Goal: Task Accomplishment & Management: Manage account settings

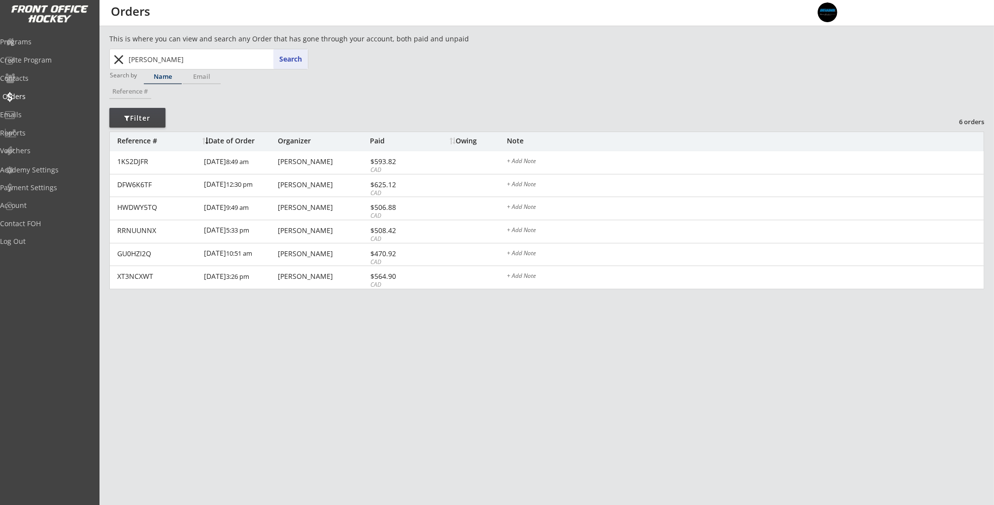
click at [60, 94] on div "Orders" at bounding box center [46, 96] width 89 height 7
click at [53, 100] on div "Orders" at bounding box center [47, 97] width 94 height 17
drag, startPoint x: 120, startPoint y: 63, endPoint x: 126, endPoint y: 62, distance: 6.4
click at [120, 63] on button "close" at bounding box center [119, 60] width 16 height 16
click at [132, 59] on input "text" at bounding box center [217, 59] width 181 height 20
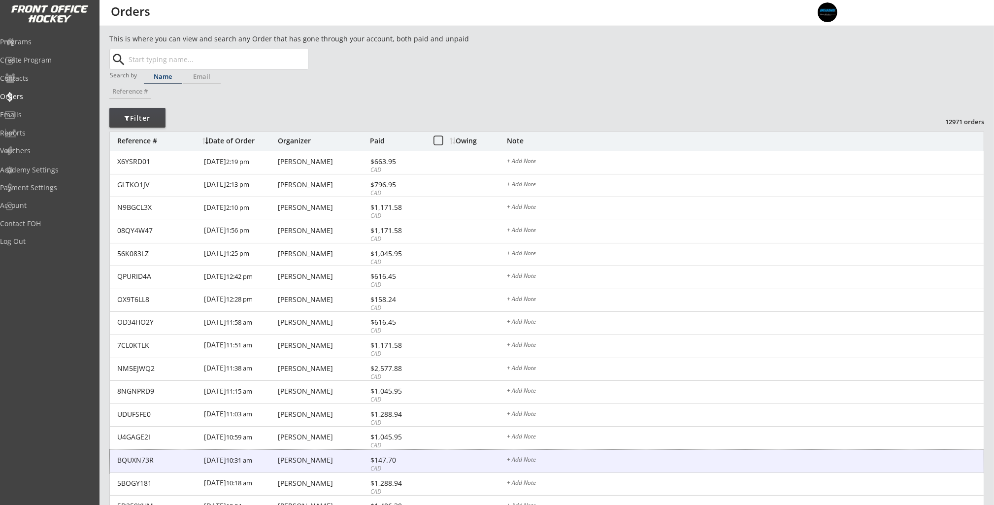
click at [337, 463] on div "[PERSON_NAME]" at bounding box center [323, 459] width 90 height 7
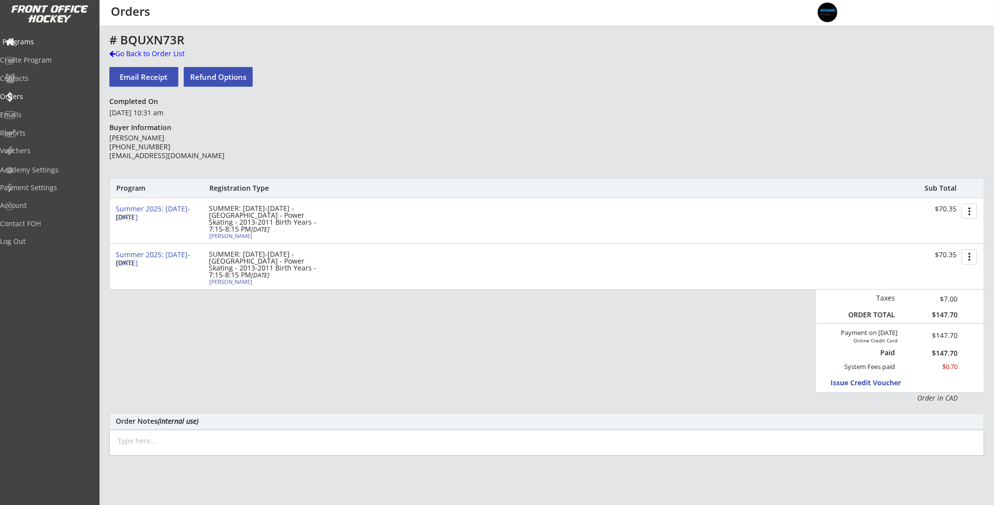
drag, startPoint x: 40, startPoint y: 40, endPoint x: 45, endPoint y: 41, distance: 4.9
click at [41, 41] on div "Programs" at bounding box center [46, 41] width 89 height 7
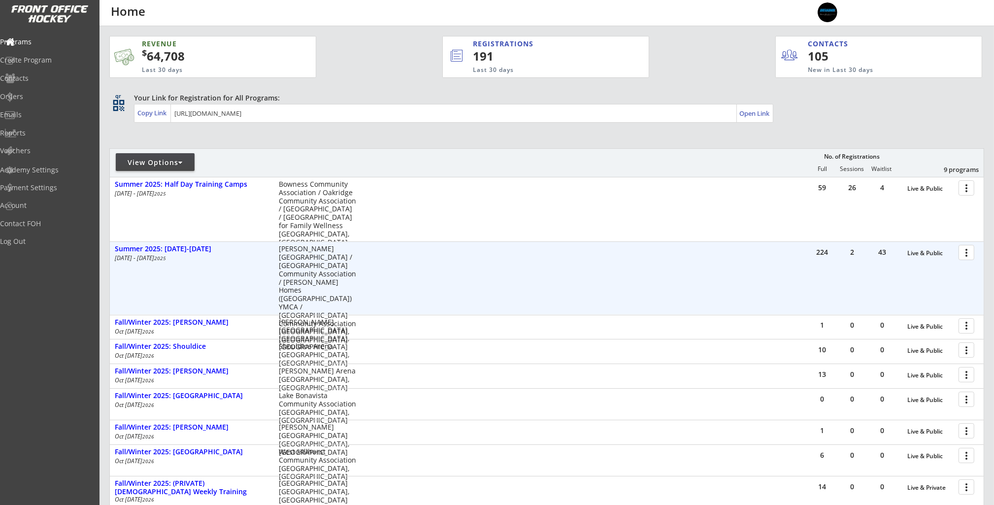
click at [977, 250] on div "224 2 43 Live & Public more_vert" at bounding box center [895, 254] width 176 height 24
click at [972, 253] on div at bounding box center [967, 251] width 17 height 17
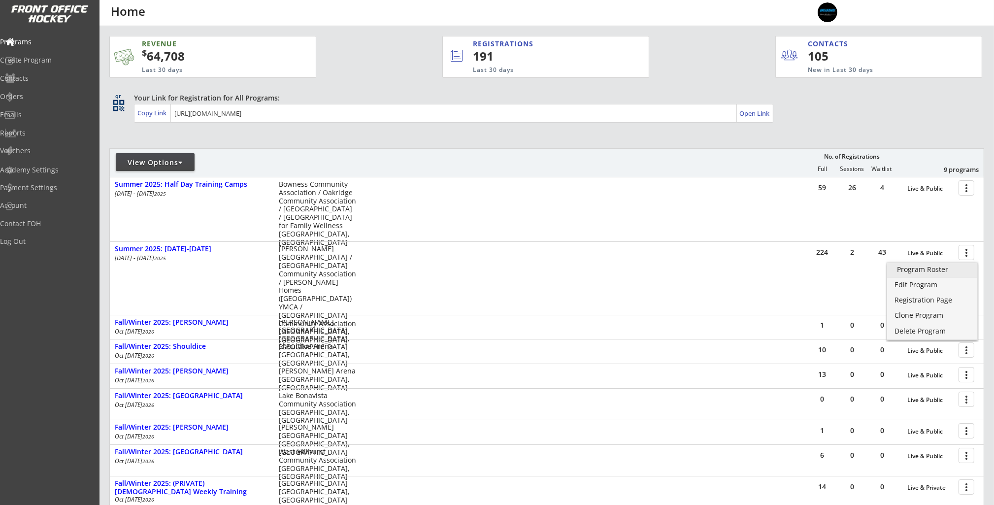
click at [957, 272] on div "Program Roster" at bounding box center [932, 269] width 70 height 7
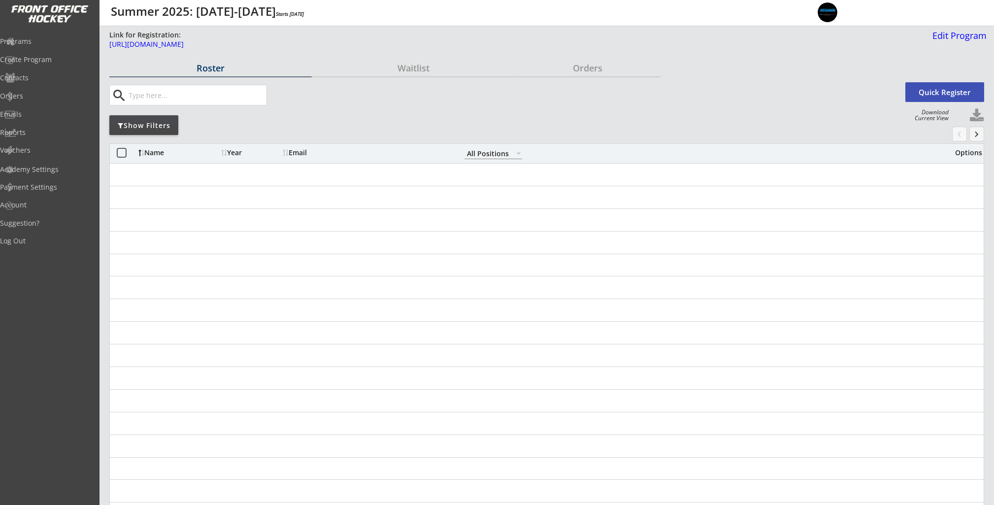
select select ""All Positions""
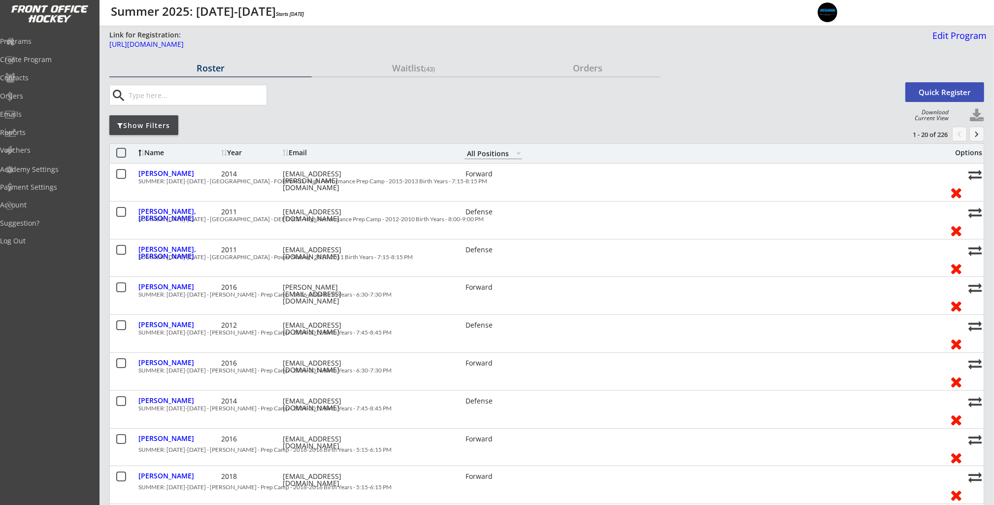
drag, startPoint x: 160, startPoint y: 122, endPoint x: 181, endPoint y: 125, distance: 21.9
click at [160, 122] on div "Show Filters" at bounding box center [143, 126] width 69 height 10
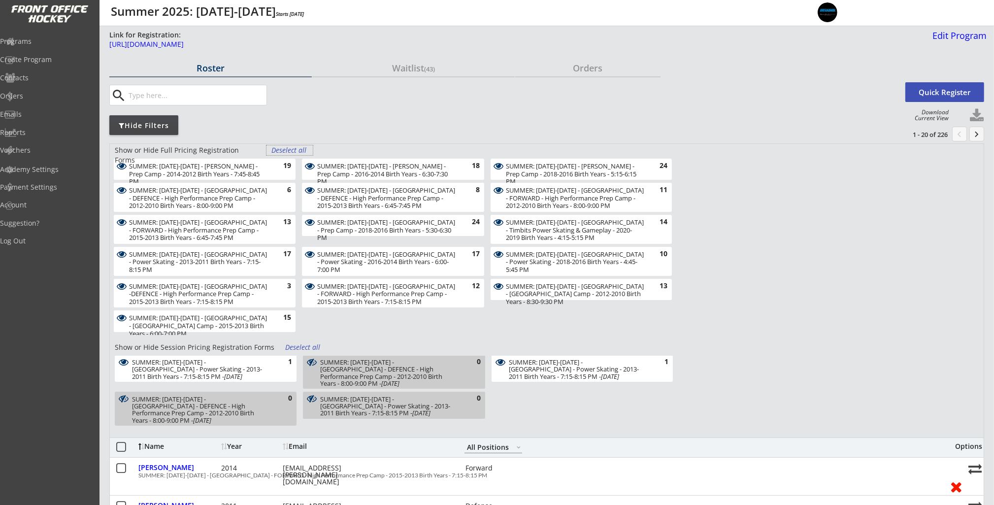
click at [286, 152] on div "Deselect all" at bounding box center [289, 150] width 36 height 10
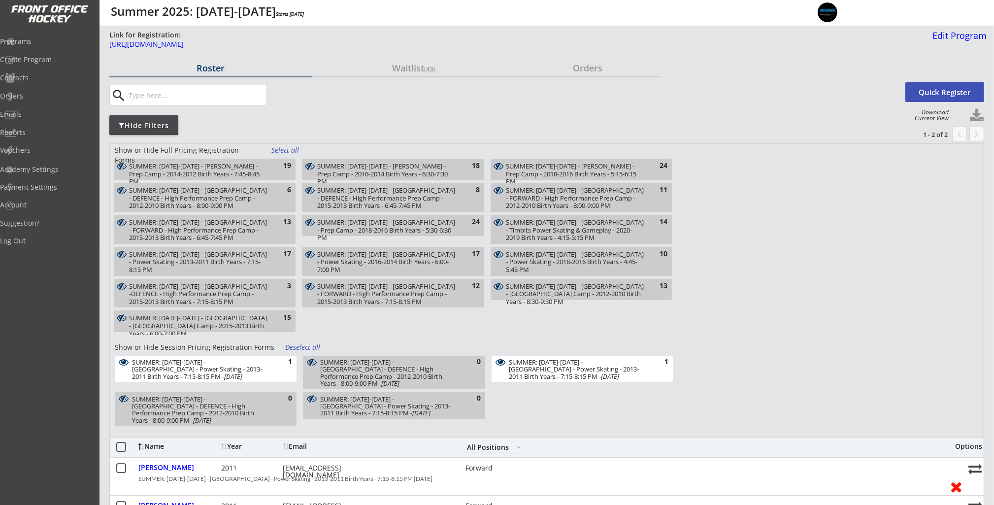
click at [302, 346] on div "Deselect all" at bounding box center [303, 347] width 36 height 10
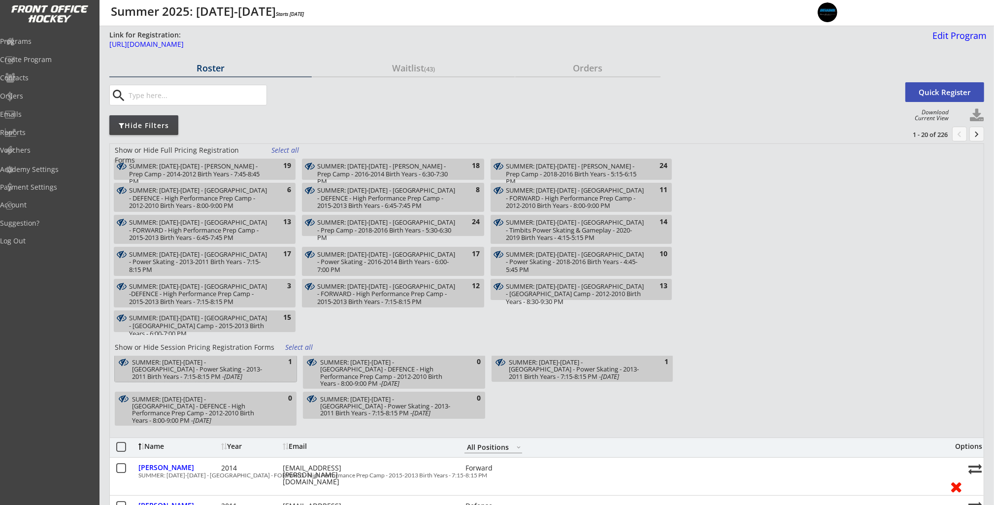
drag, startPoint x: 234, startPoint y: 369, endPoint x: 240, endPoint y: 368, distance: 6.0
click at [235, 369] on div "SUMMER: Aug 25-29 - Rocky Ridge YMCA - Power Skating - 2013-2011 Birth Years - …" at bounding box center [200, 368] width 137 height 21
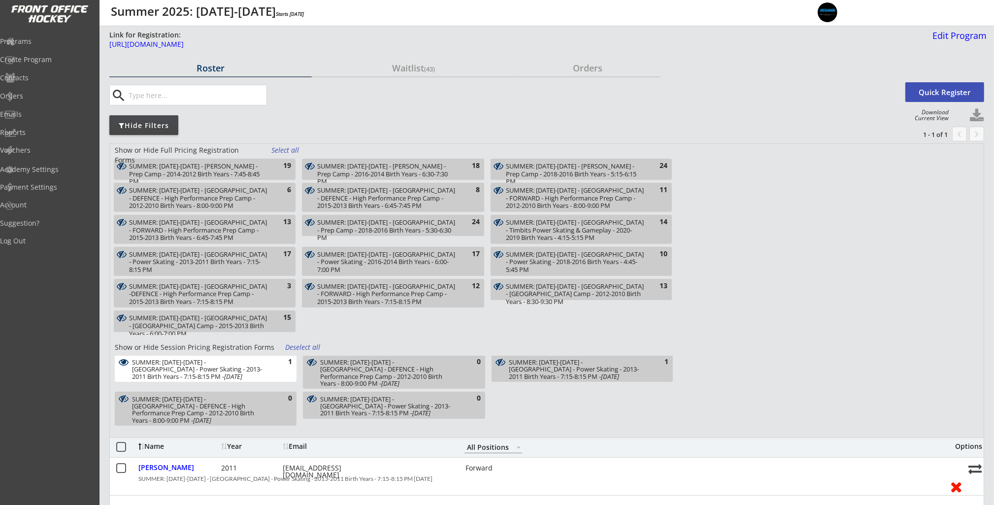
click at [629, 369] on div "SUMMER: Aug 25-29 - Rocky Ridge YMCA - Power Skating - 2013-2011 Birth Years - …" at bounding box center [577, 368] width 136 height 21
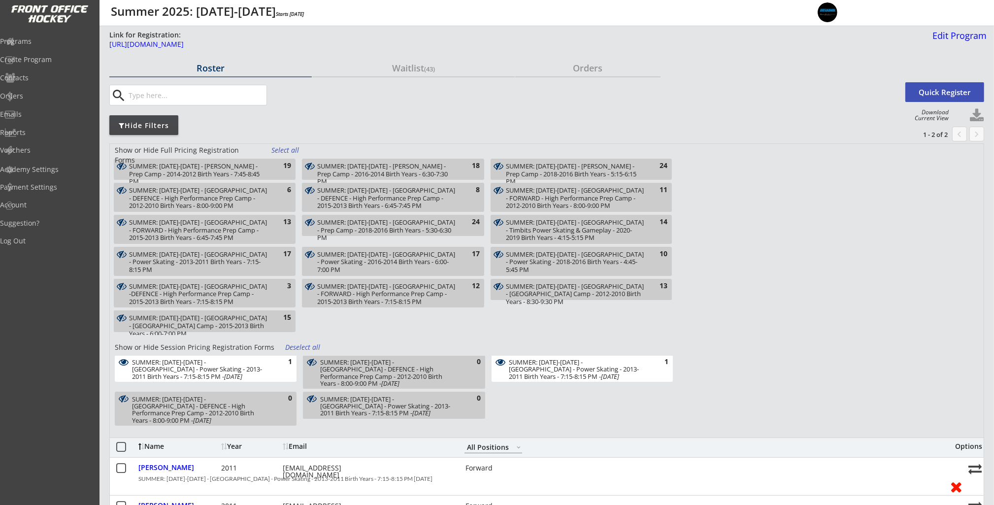
click at [978, 113] on button at bounding box center [976, 115] width 15 height 15
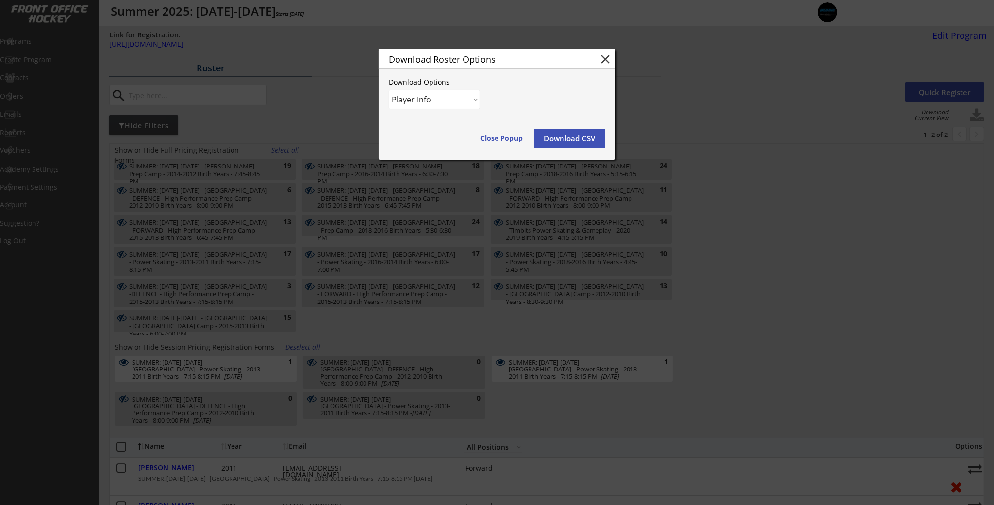
click at [556, 136] on button "Download CSV" at bounding box center [569, 139] width 71 height 20
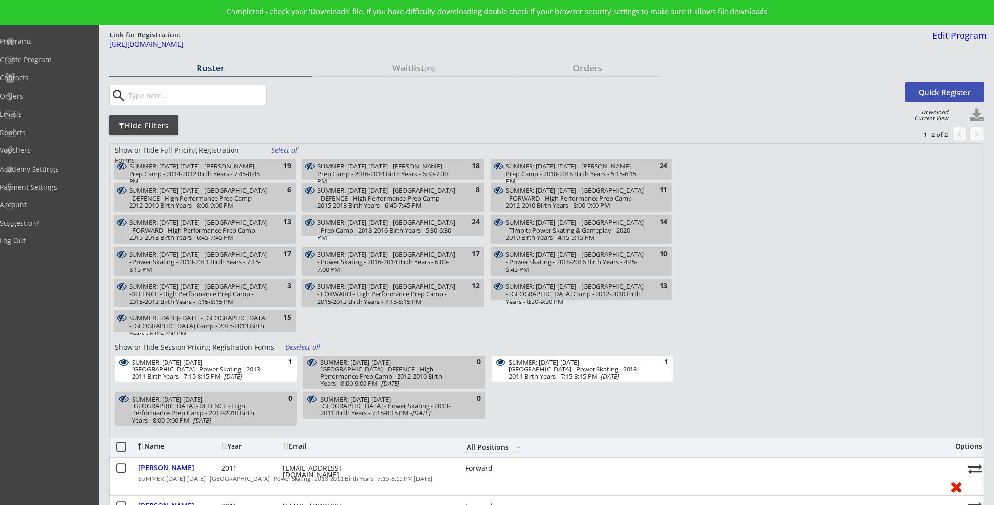
click at [980, 115] on button at bounding box center [976, 115] width 15 height 15
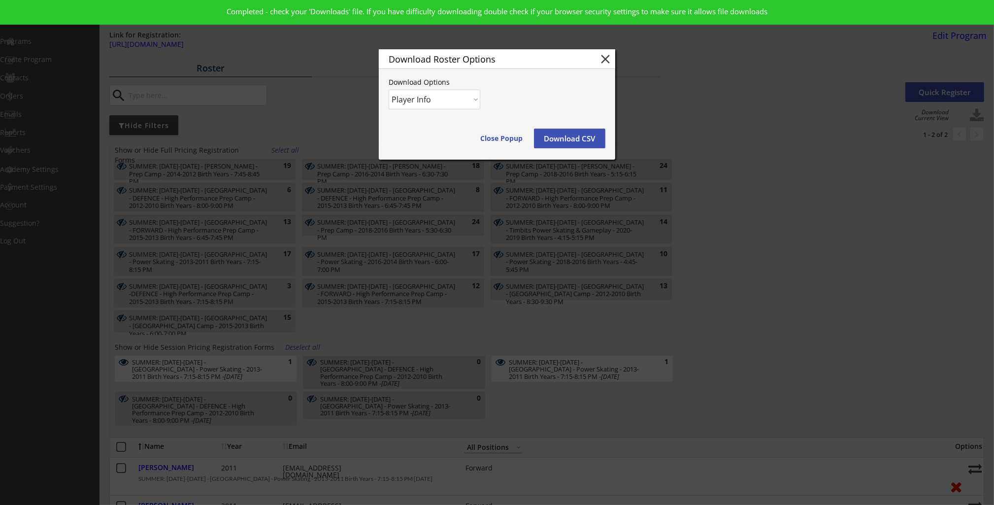
click at [401, 110] on div "Download Roster Options close Download Options Player Info Player and Order Inf…" at bounding box center [497, 104] width 236 height 110
click at [421, 101] on select "Player Info Player and Order Info" at bounding box center [434, 100] width 92 height 20
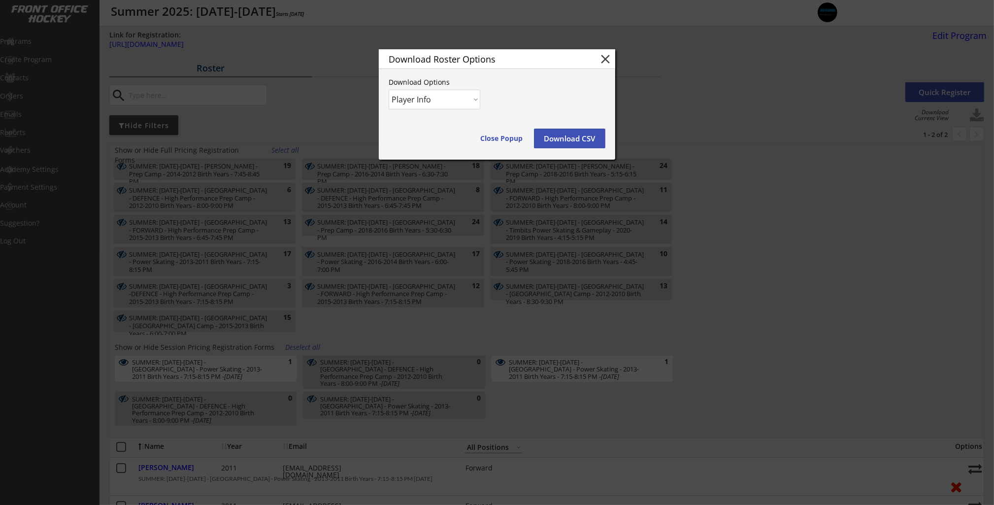
select select ""Player and Order Info""
click at [388, 90] on select "Player Info Player and Order Info" at bounding box center [434, 100] width 92 height 20
drag, startPoint x: 567, startPoint y: 139, endPoint x: 611, endPoint y: 140, distance: 43.8
click at [567, 139] on button "Download CSV" at bounding box center [569, 139] width 71 height 20
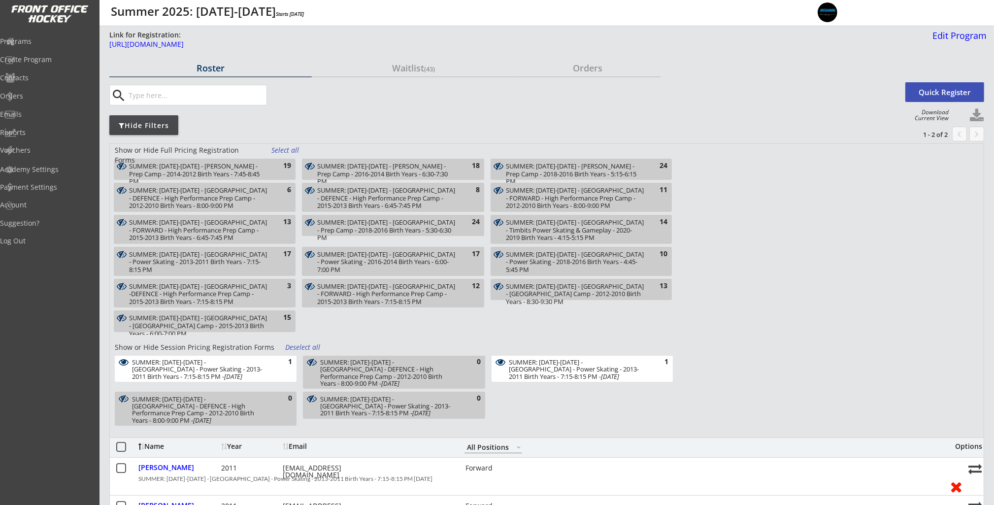
select select ""All Positions""
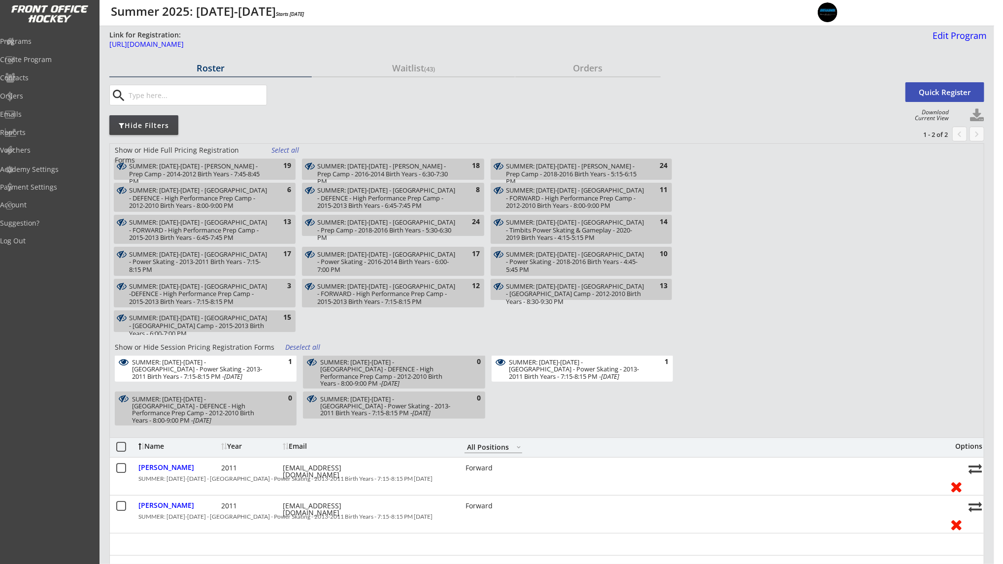
select select ""All Positions""
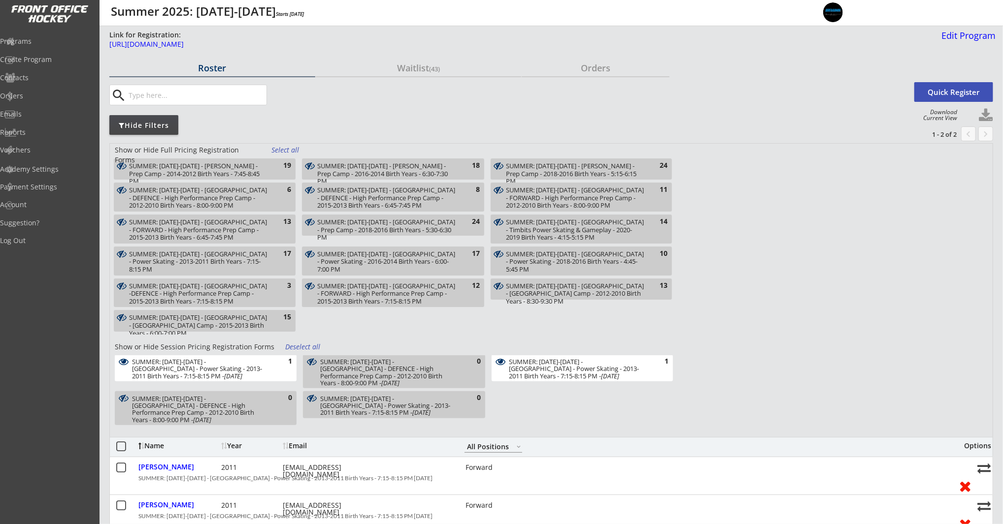
select select ""All Positions""
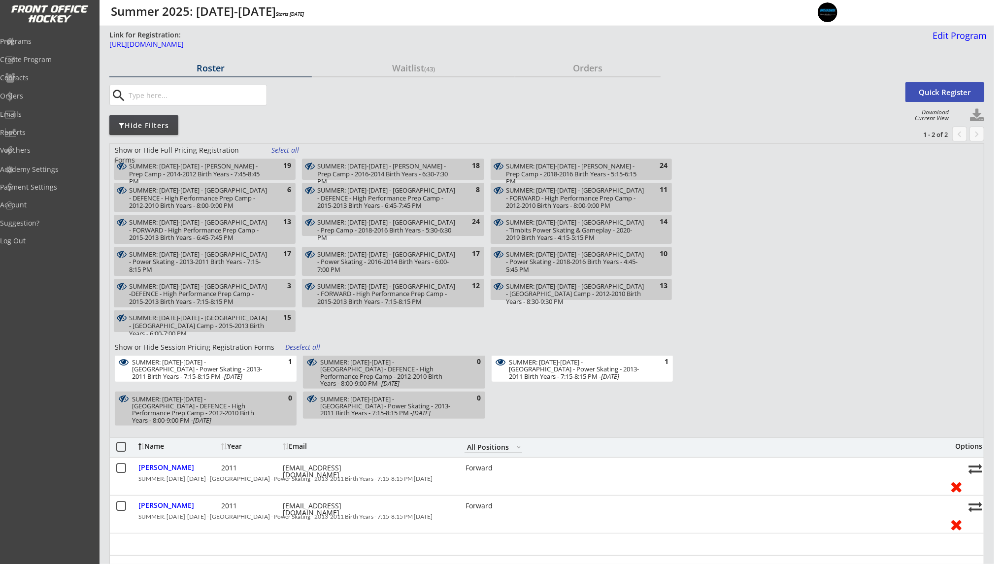
select select ""All Positions""
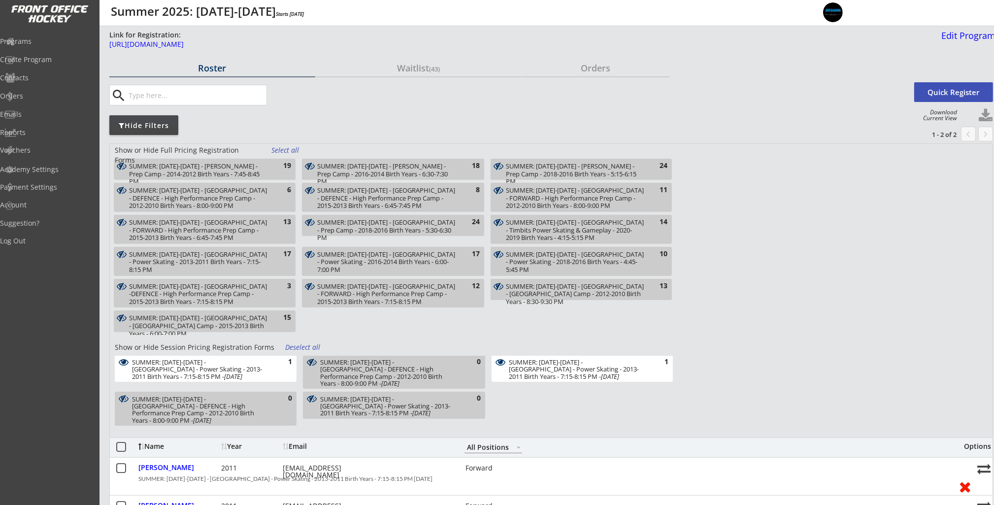
select select ""All Positions""
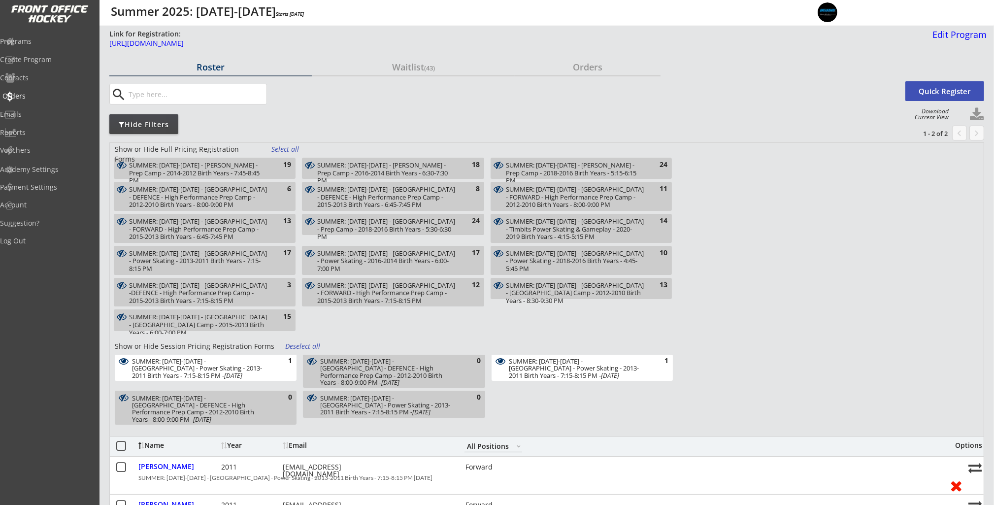
click at [56, 90] on div "Orders" at bounding box center [47, 96] width 94 height 17
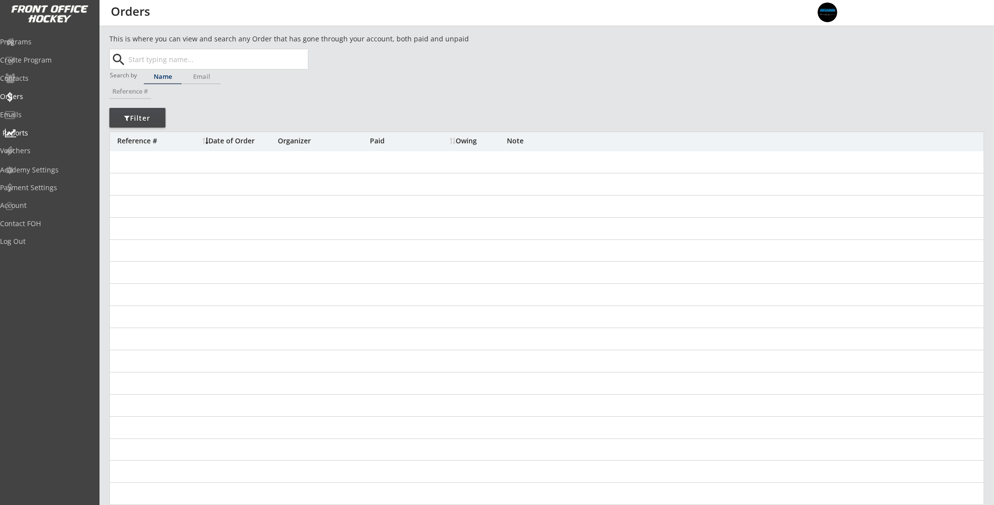
click at [48, 130] on div "Reports" at bounding box center [46, 132] width 89 height 7
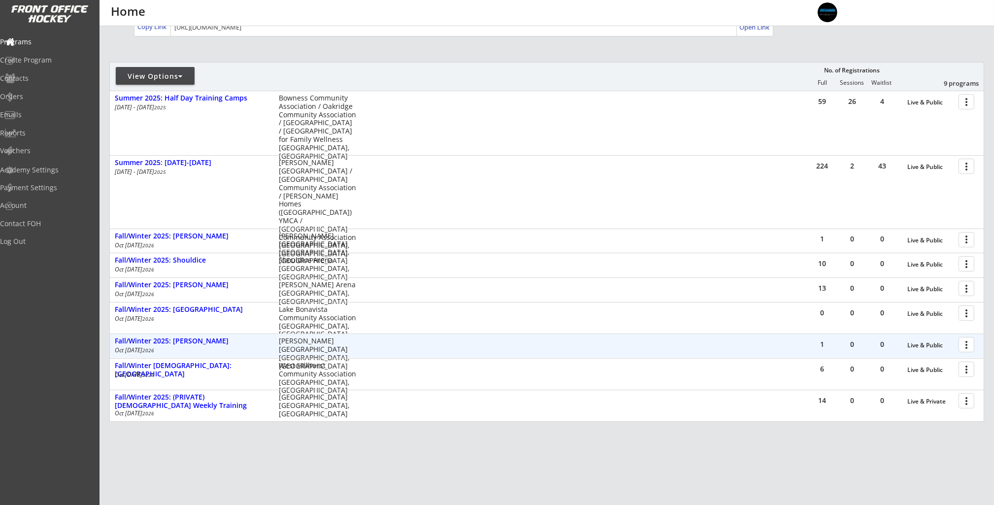
scroll to position [93, 0]
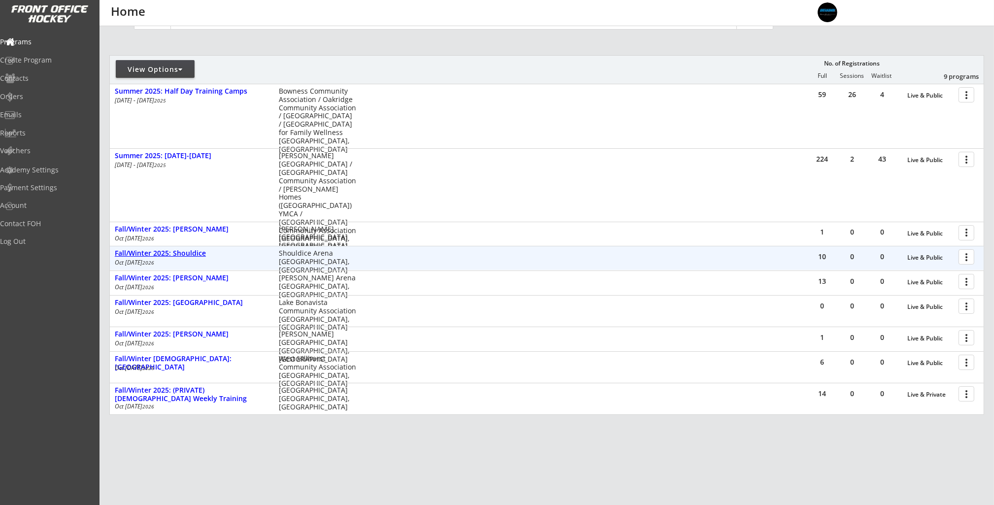
click at [179, 253] on div "Fall/Winter 2025: Shouldice" at bounding box center [192, 253] width 154 height 8
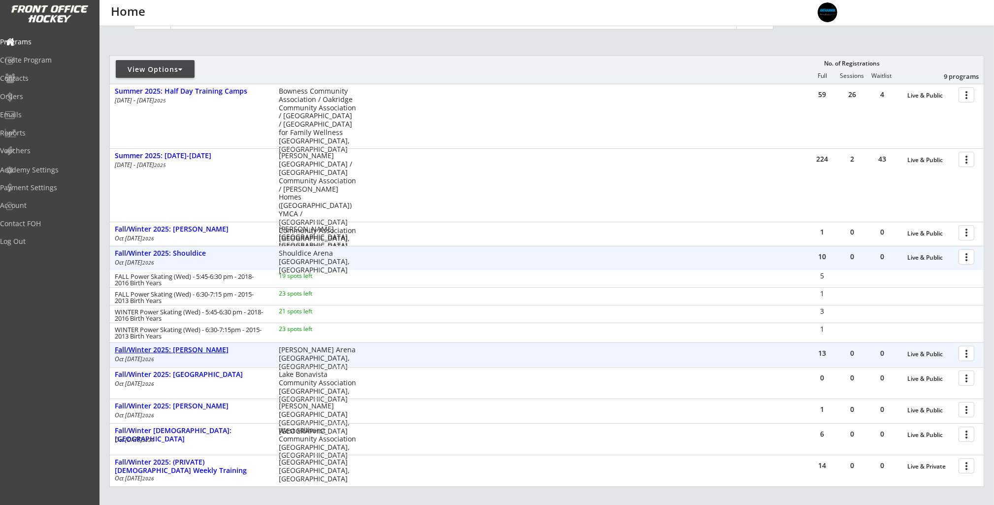
click at [197, 352] on div "Fall/Winter 2025: [PERSON_NAME]" at bounding box center [192, 350] width 154 height 8
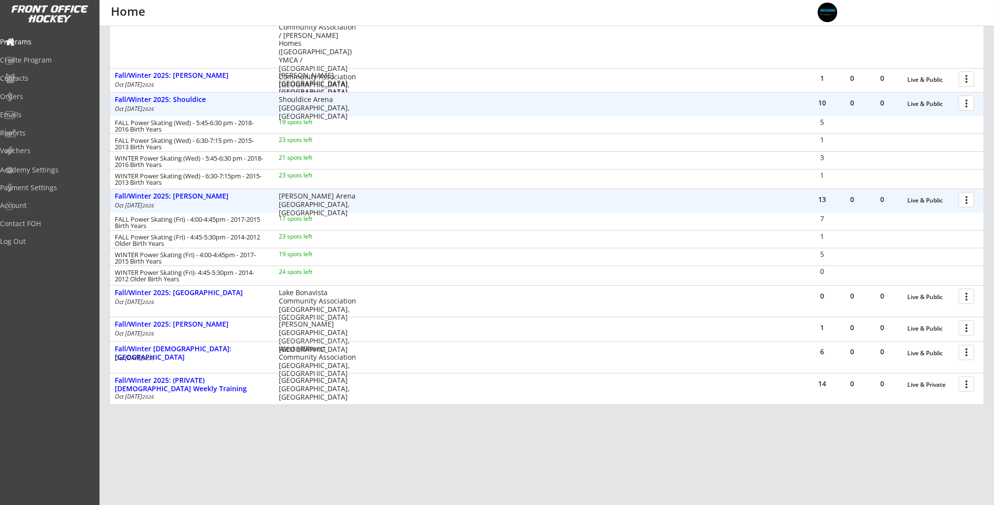
scroll to position [259, 0]
